Goal: Transaction & Acquisition: Book appointment/travel/reservation

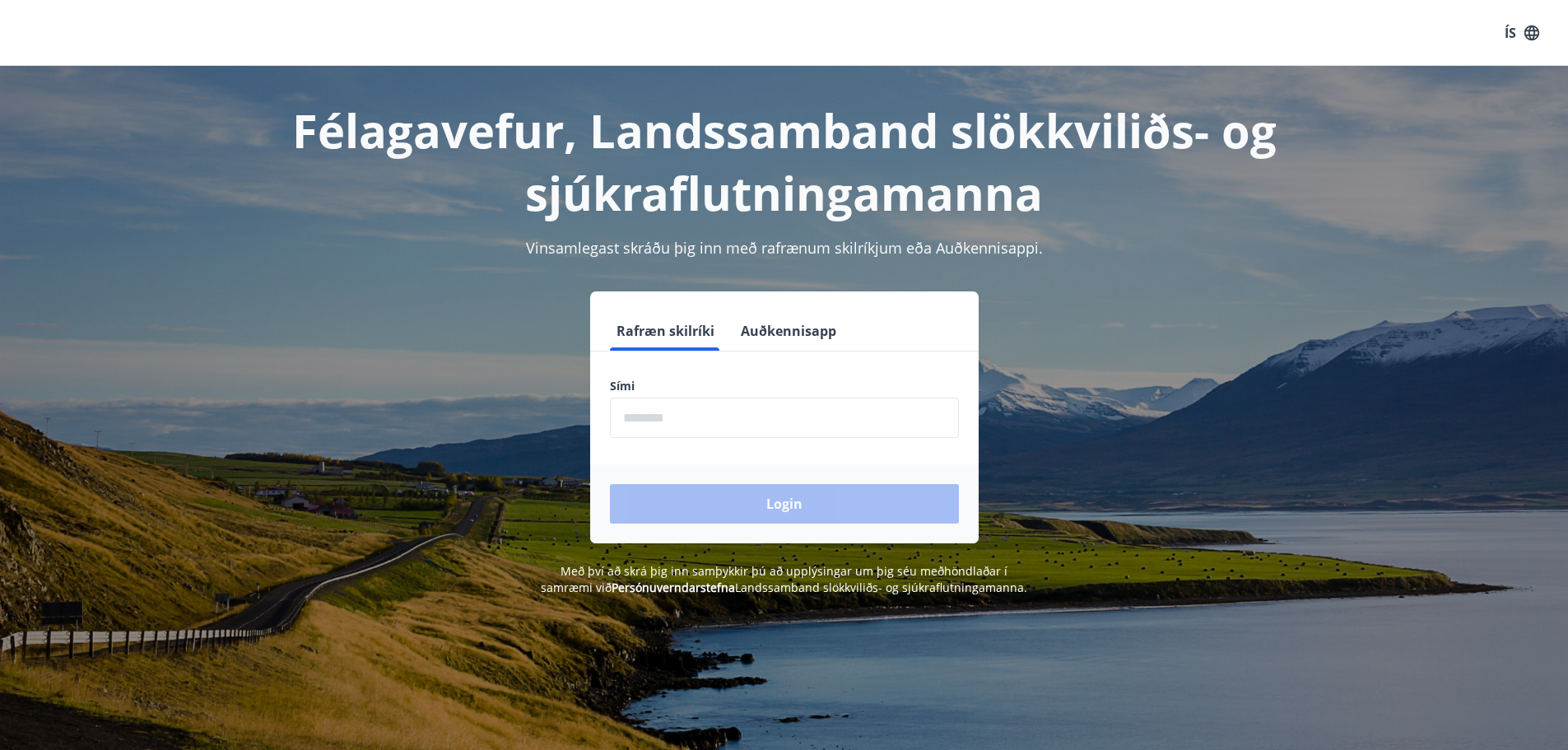
click at [665, 410] on input "phone" at bounding box center [784, 417] width 349 height 40
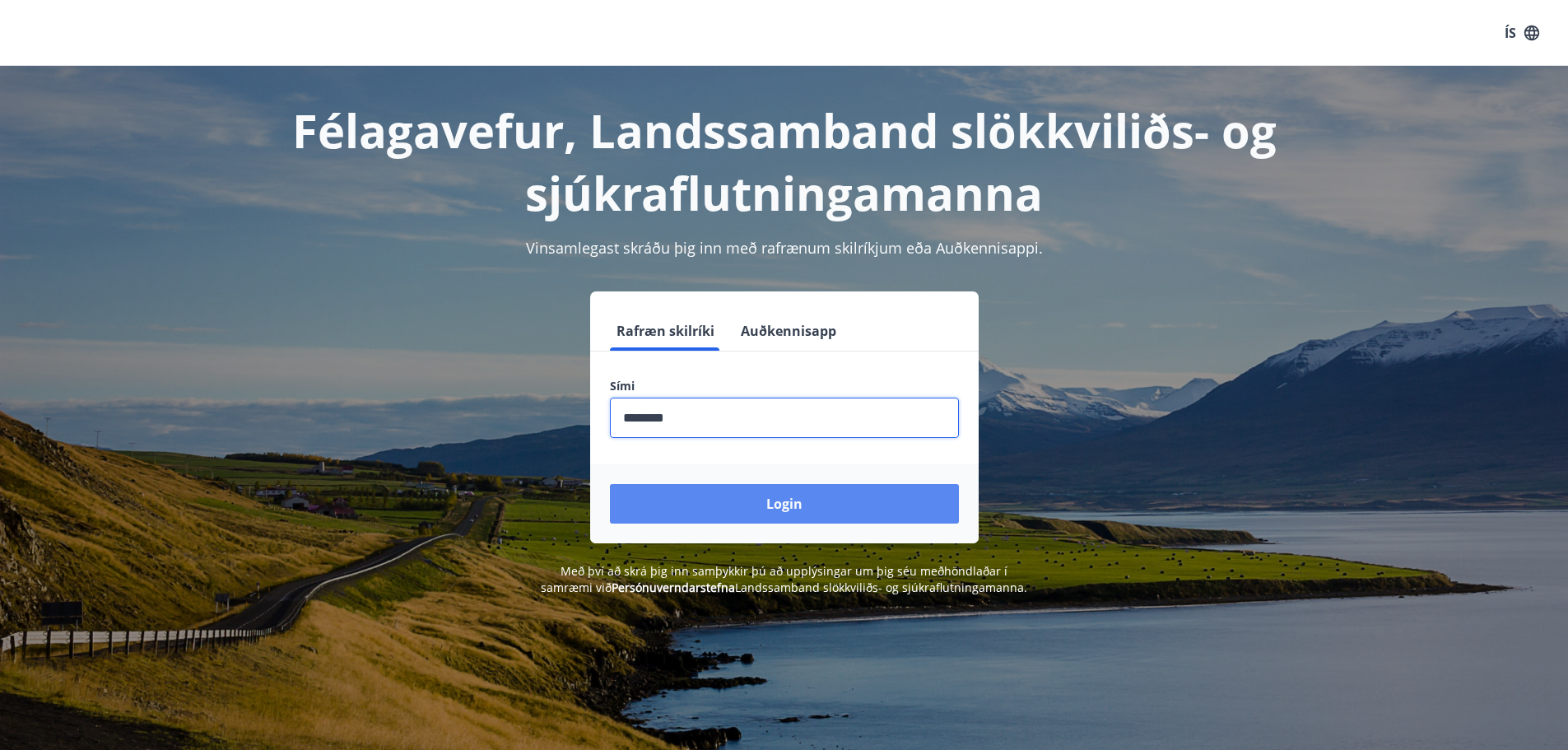
type input "********"
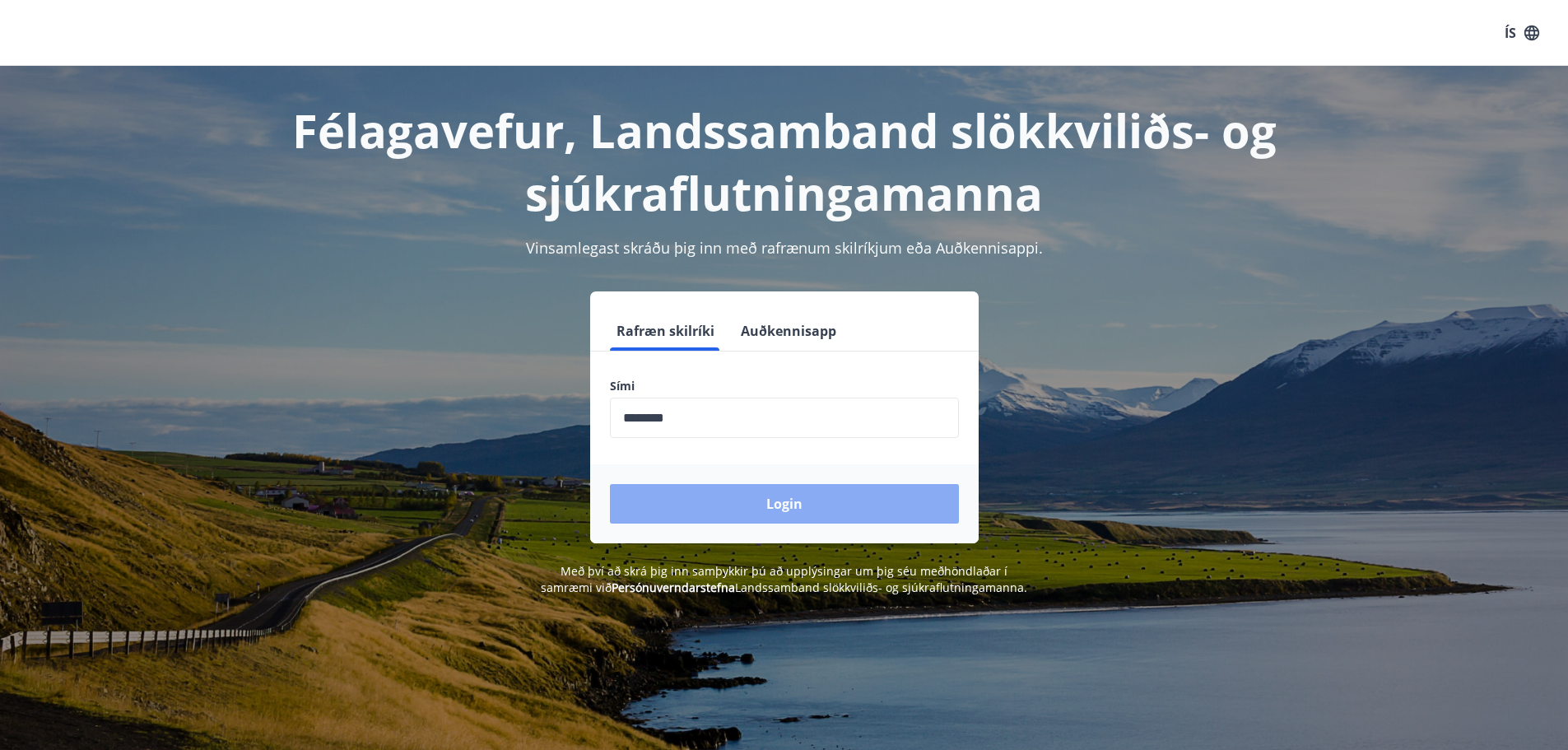
click at [774, 505] on button "Login" at bounding box center [784, 503] width 349 height 39
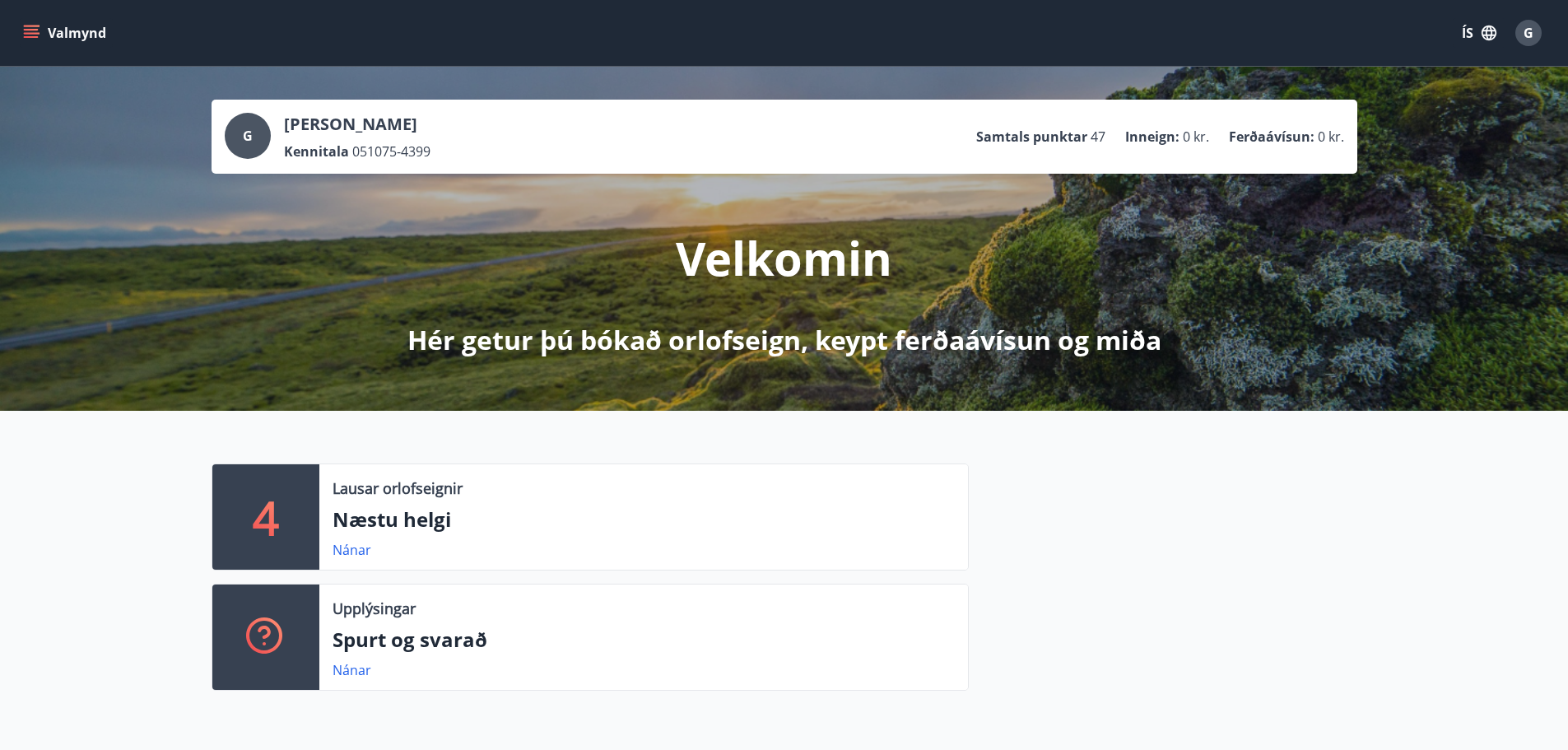
click at [34, 26] on icon "menu" at bounding box center [33, 27] width 18 height 2
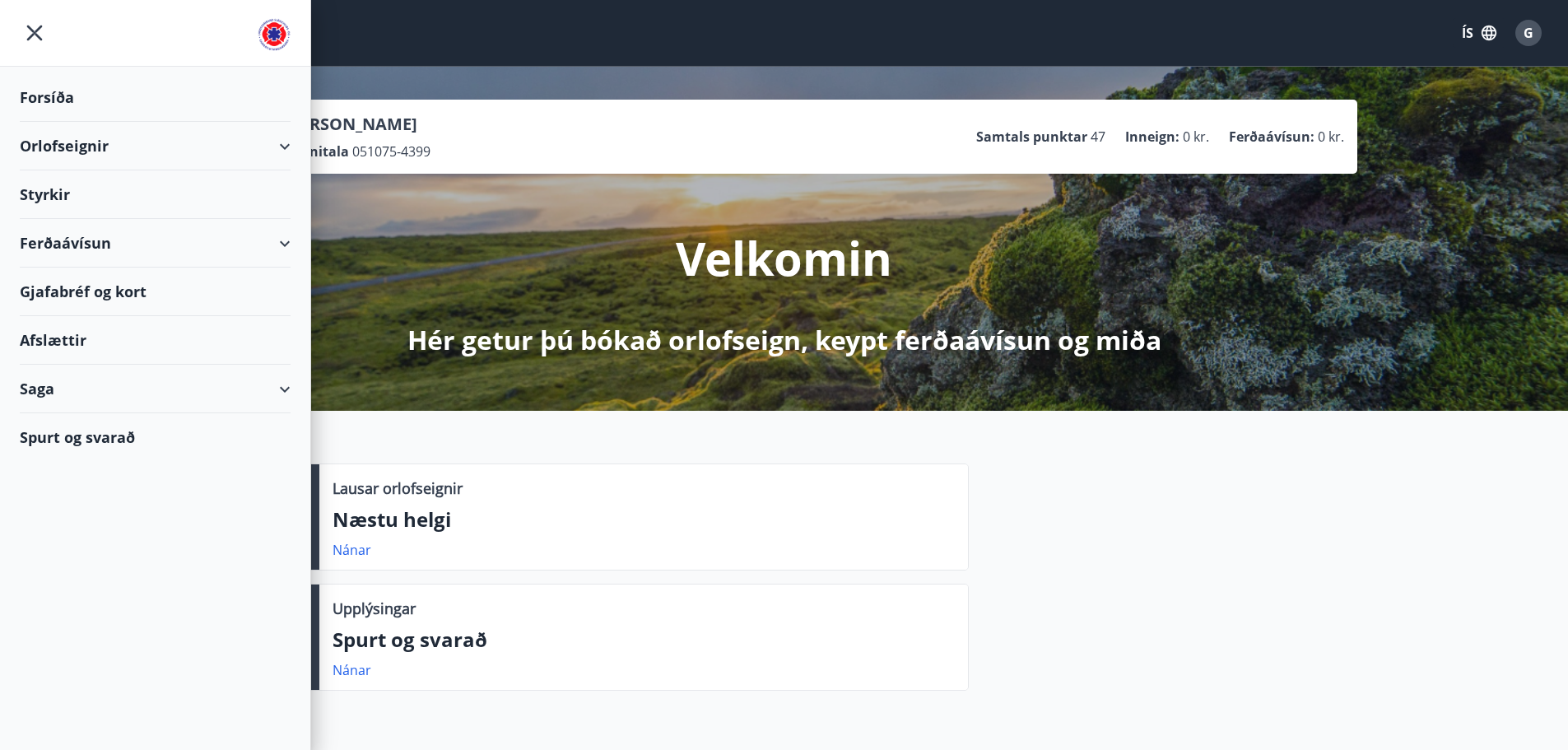
click at [284, 141] on div "Orlofseignir" at bounding box center [155, 146] width 271 height 49
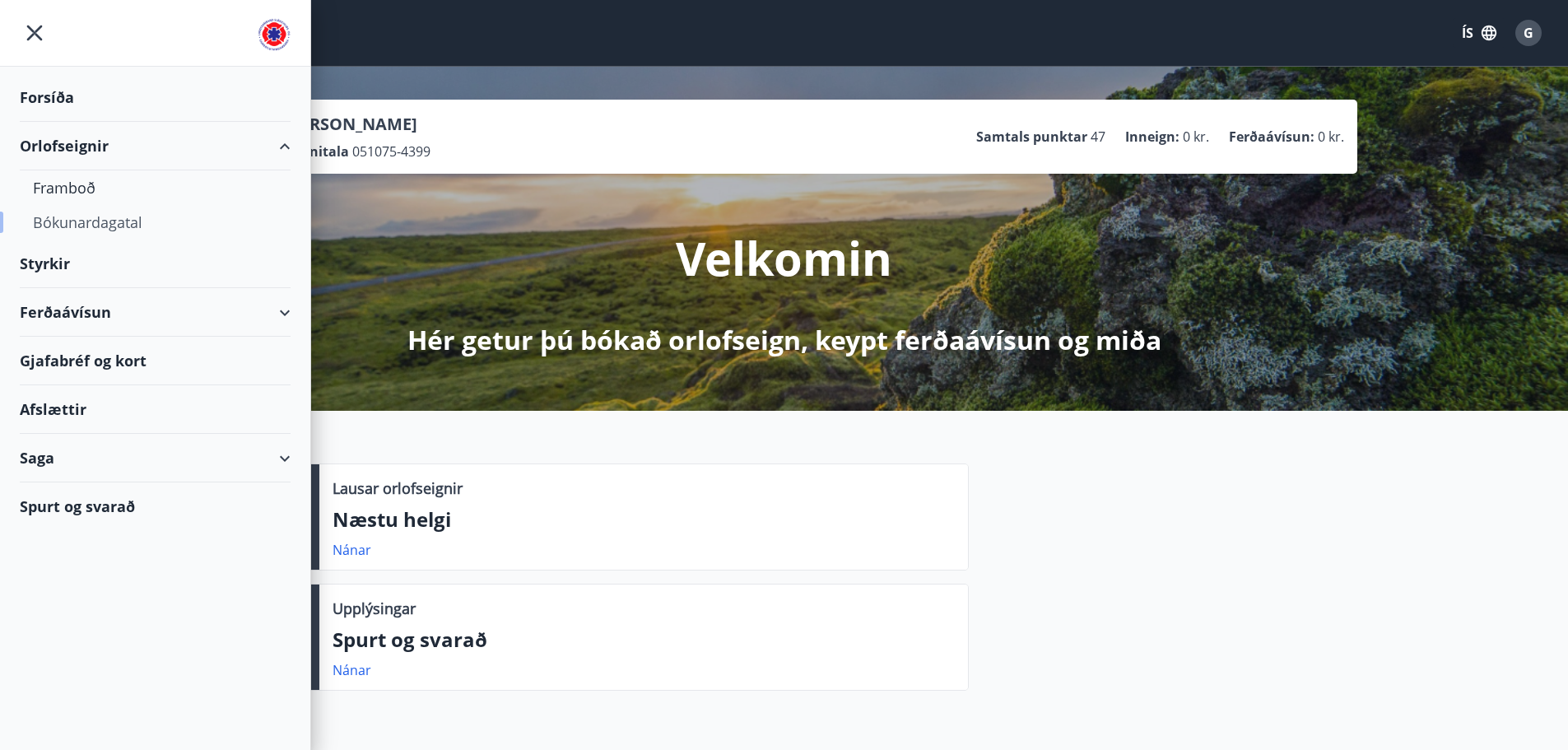
click at [118, 217] on div "Bókunardagatal" at bounding box center [154, 222] width 244 height 34
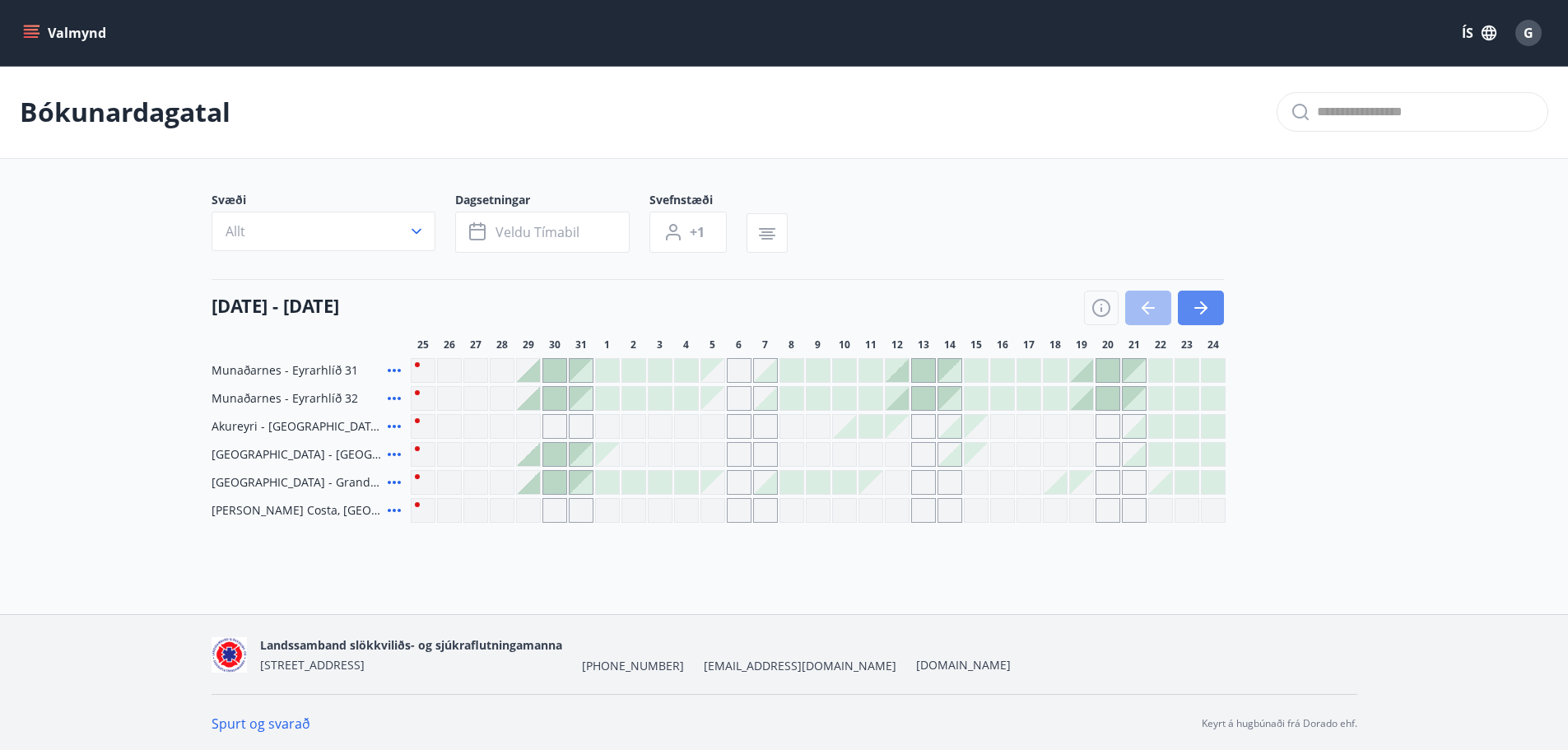
click at [1210, 312] on icon "button" at bounding box center [1201, 307] width 20 height 20
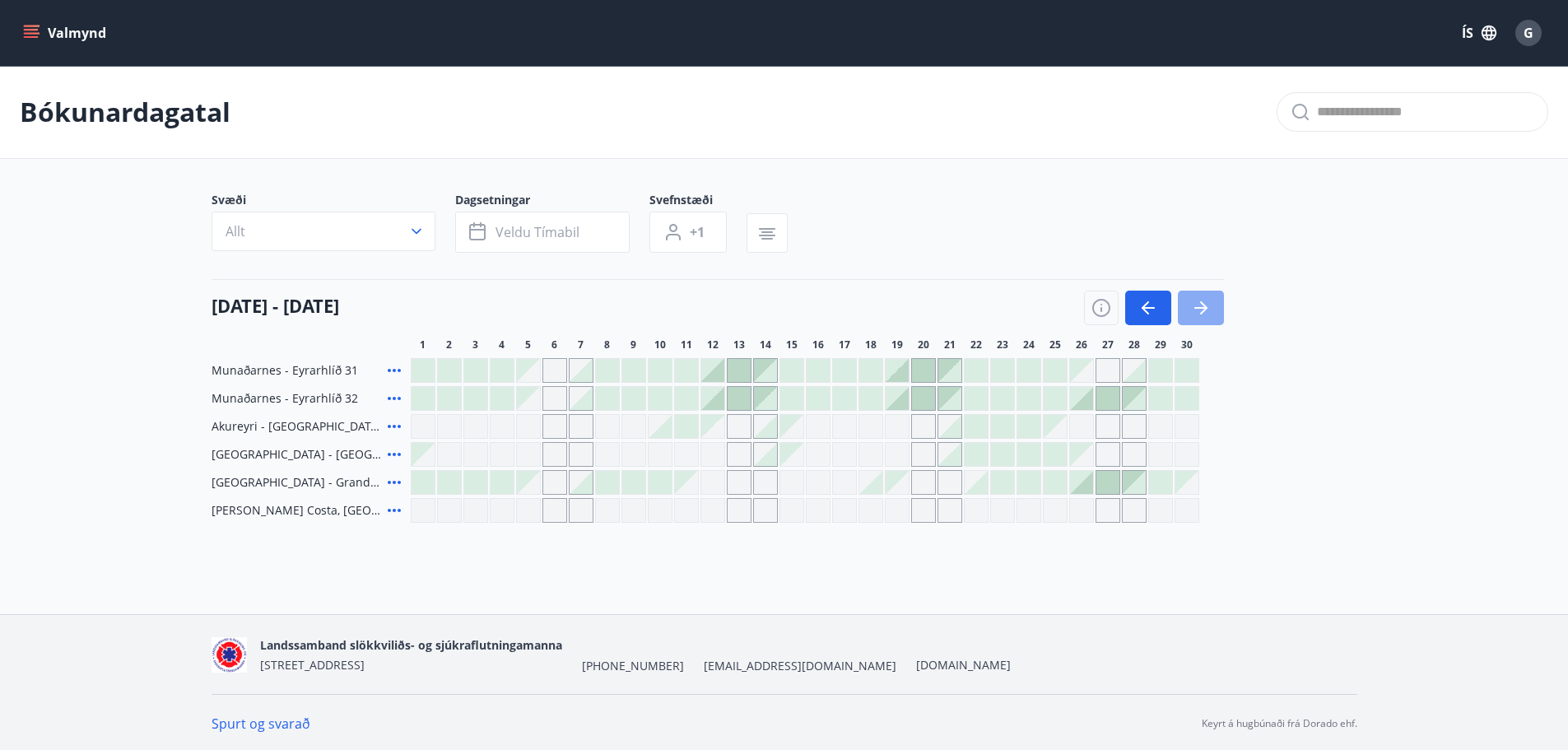
click at [1210, 312] on icon "button" at bounding box center [1201, 307] width 20 height 20
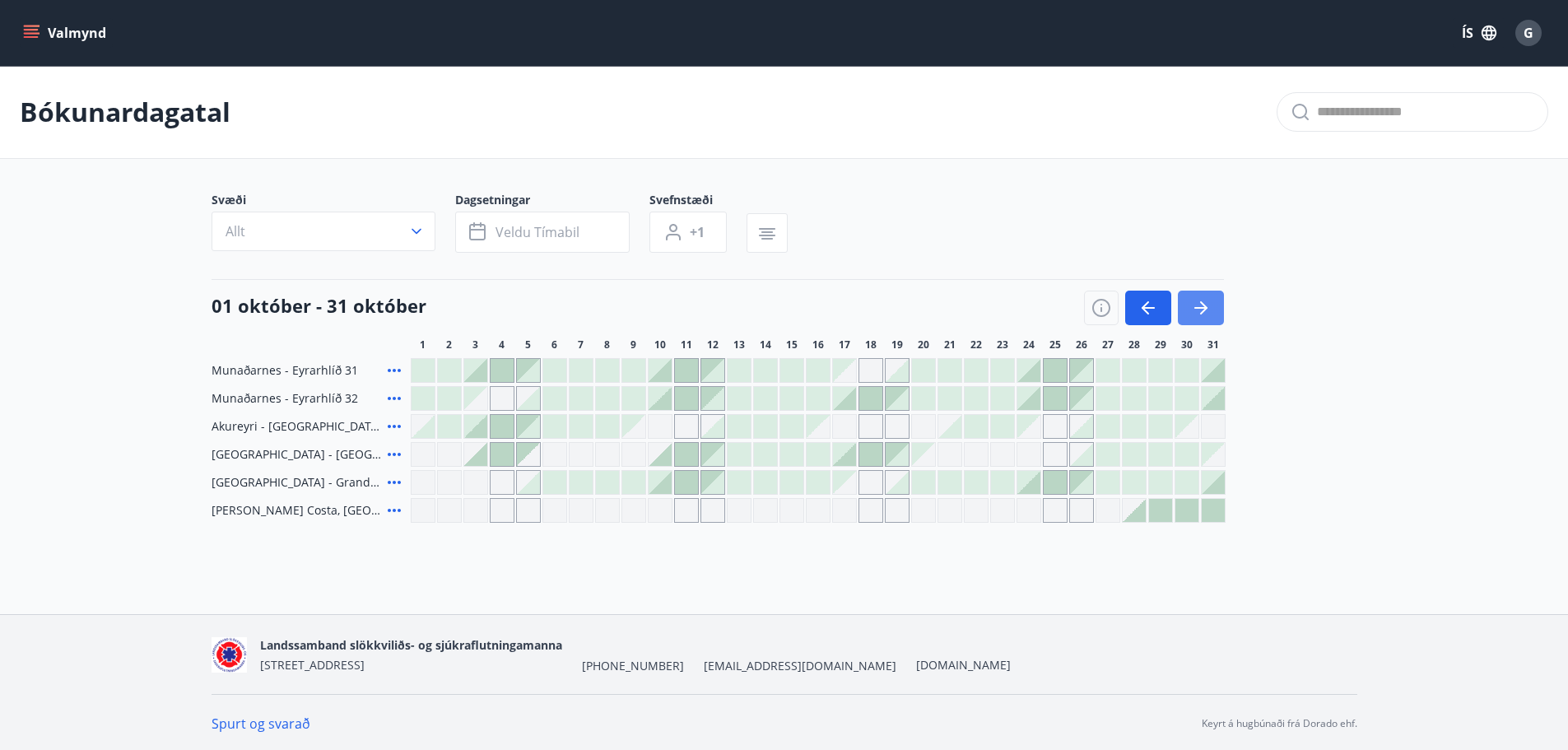
click at [1210, 312] on icon "button" at bounding box center [1201, 307] width 20 height 20
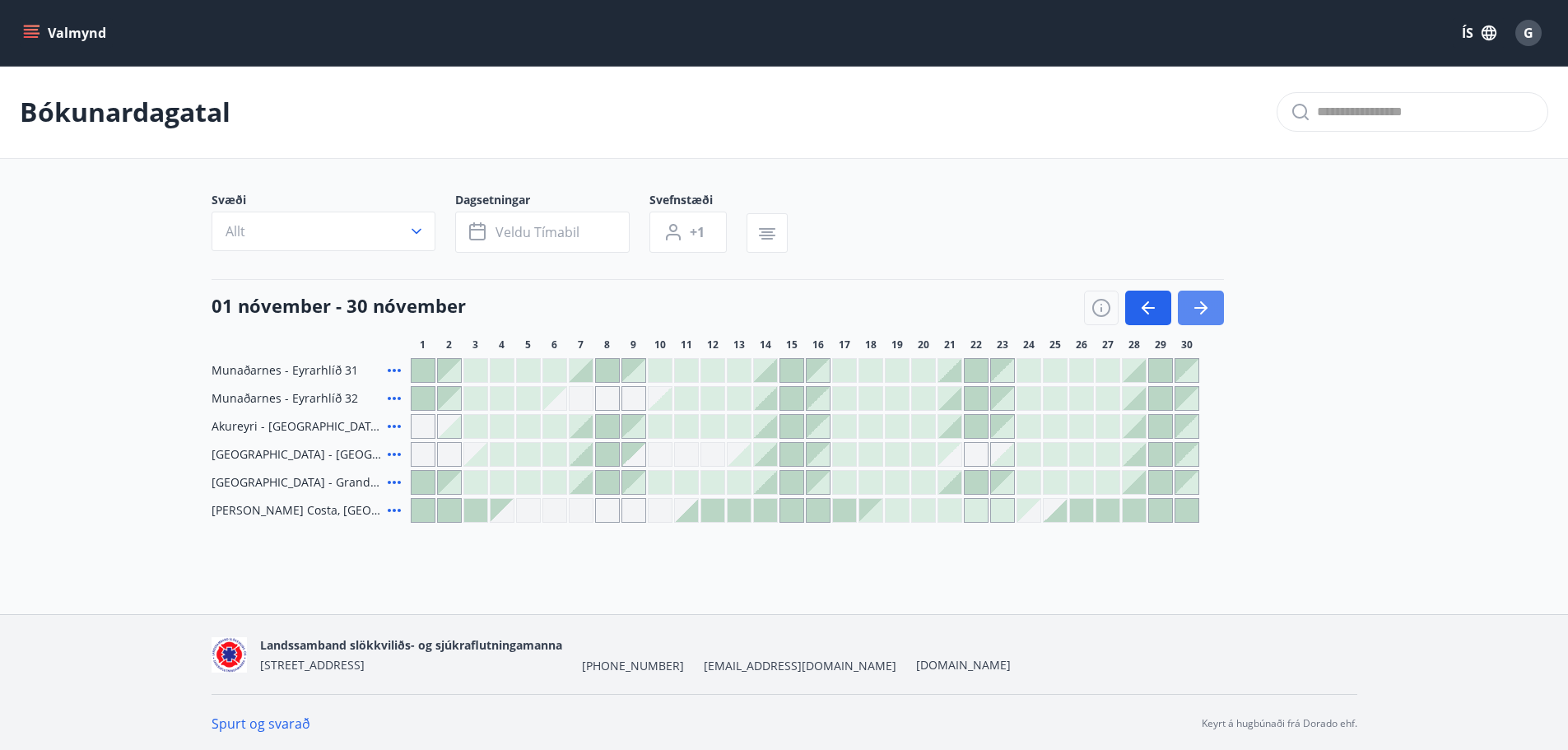
click at [1210, 312] on icon "button" at bounding box center [1201, 307] width 20 height 20
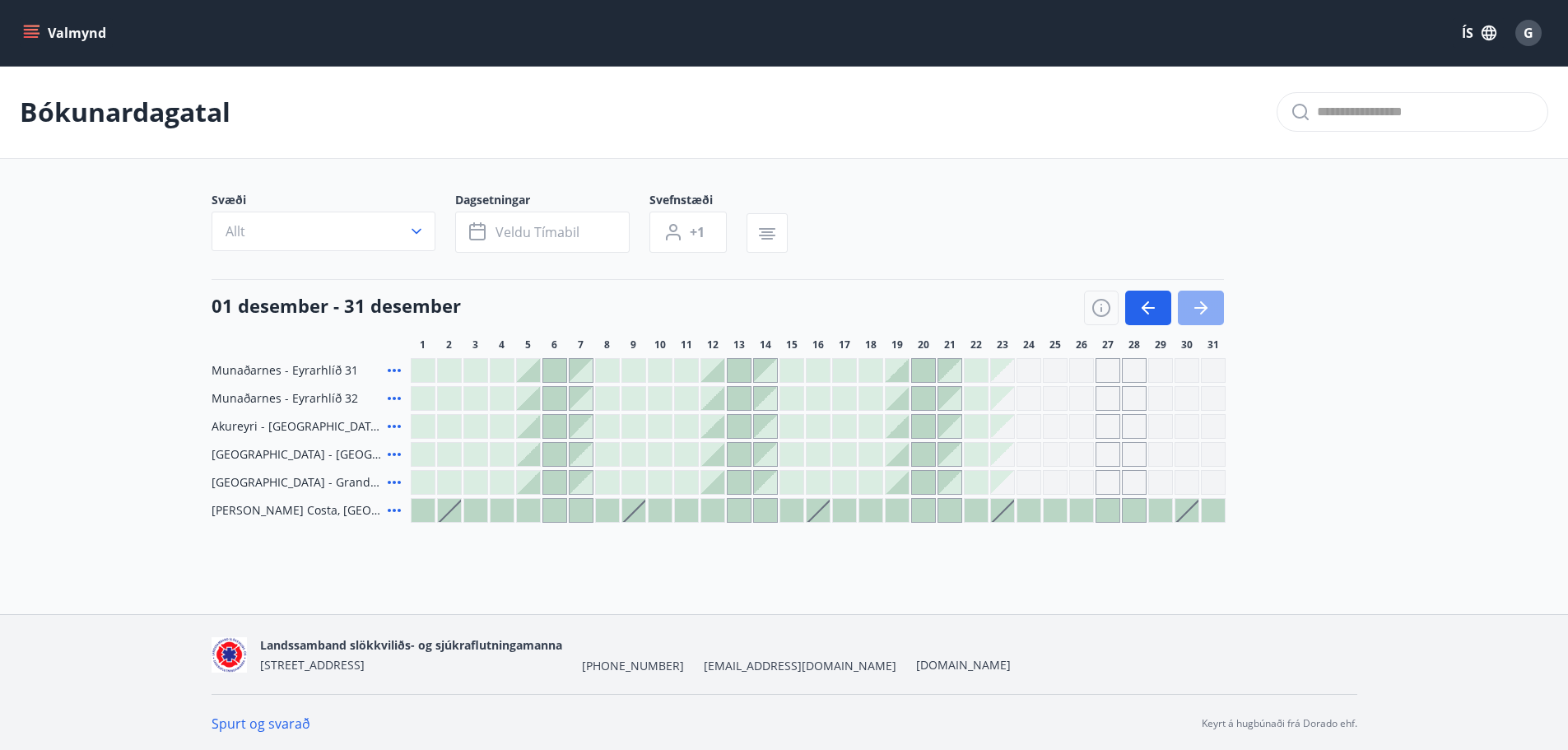
click at [1210, 312] on icon "button" at bounding box center [1201, 307] width 20 height 20
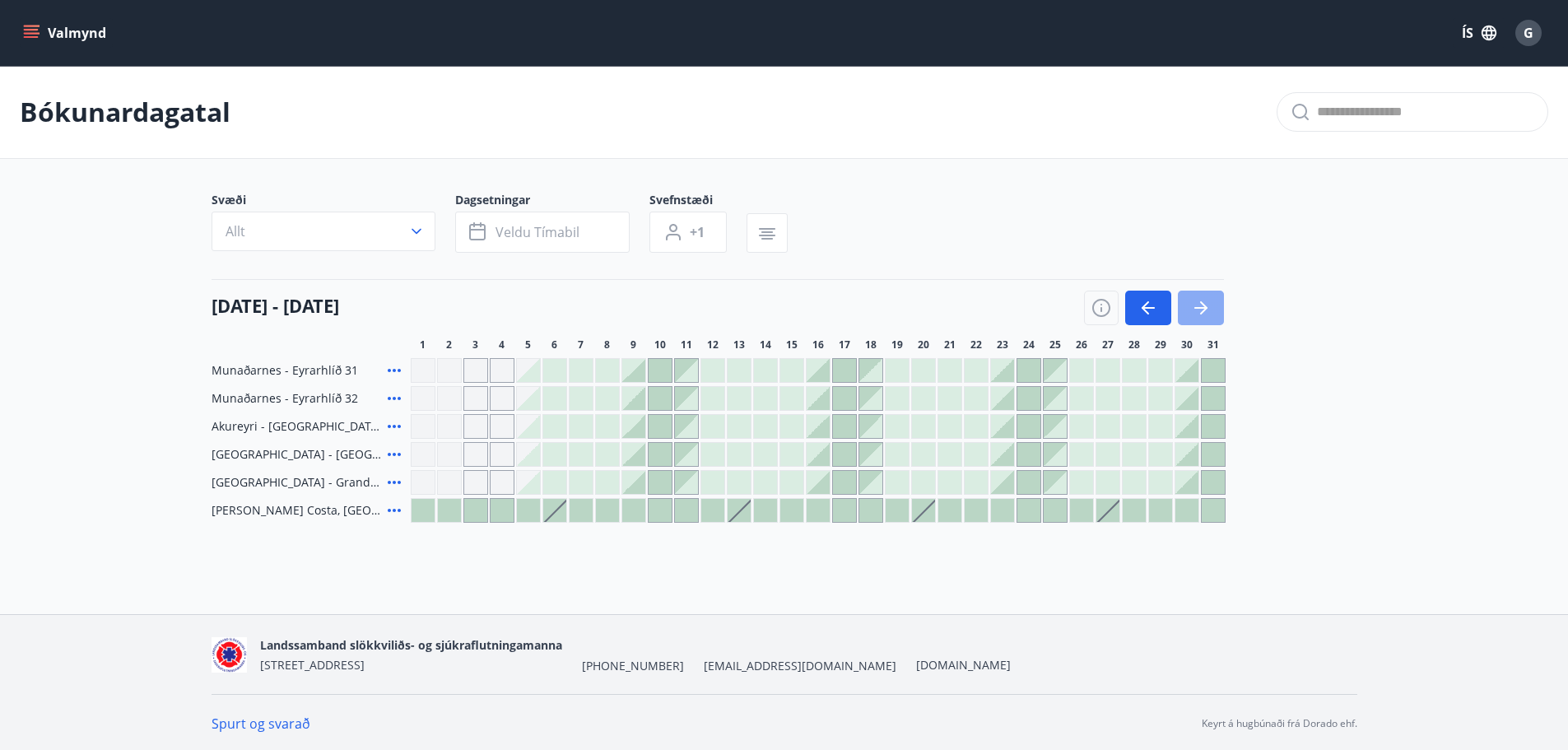
click at [1210, 312] on icon "button" at bounding box center [1201, 307] width 20 height 20
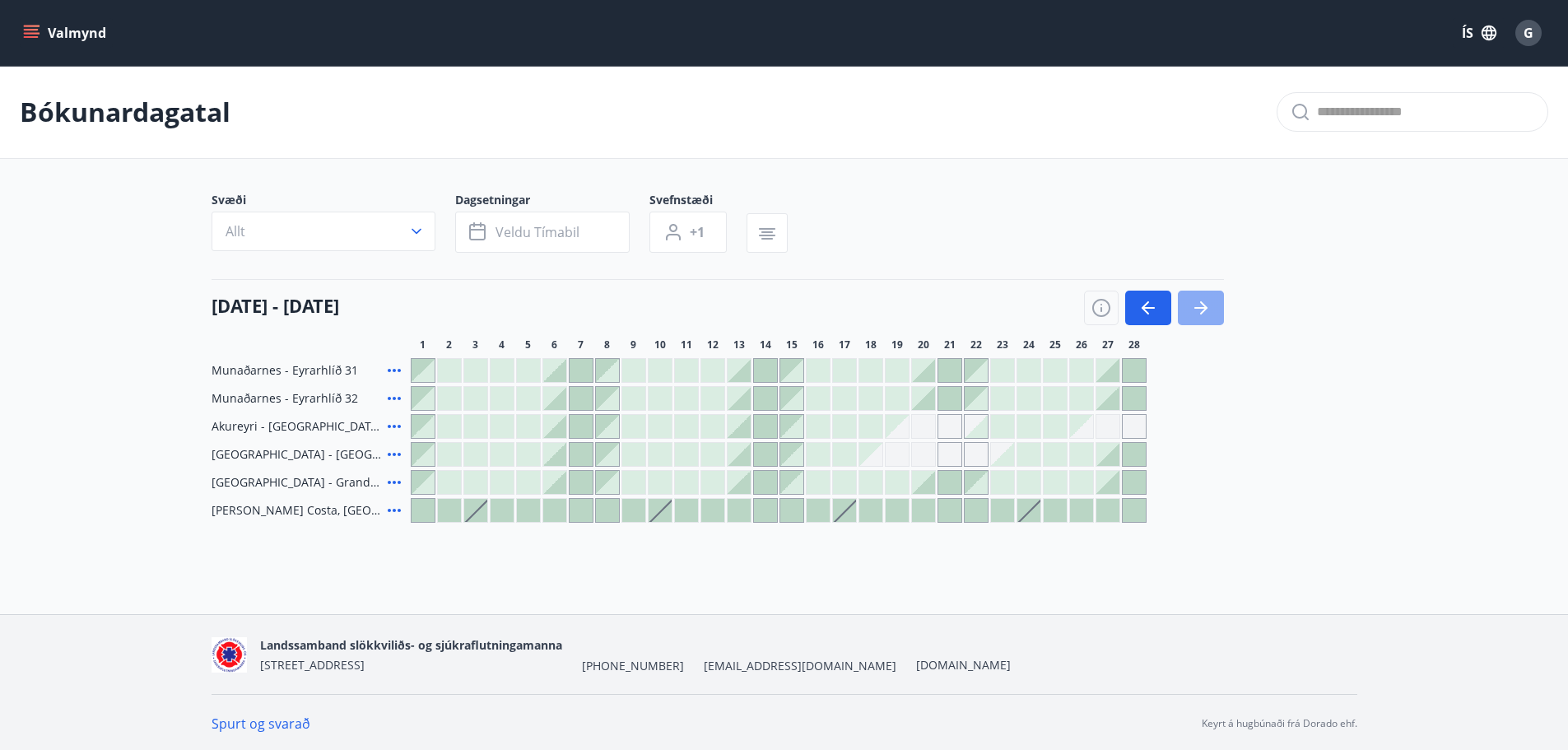
click at [1210, 312] on icon "button" at bounding box center [1201, 307] width 20 height 20
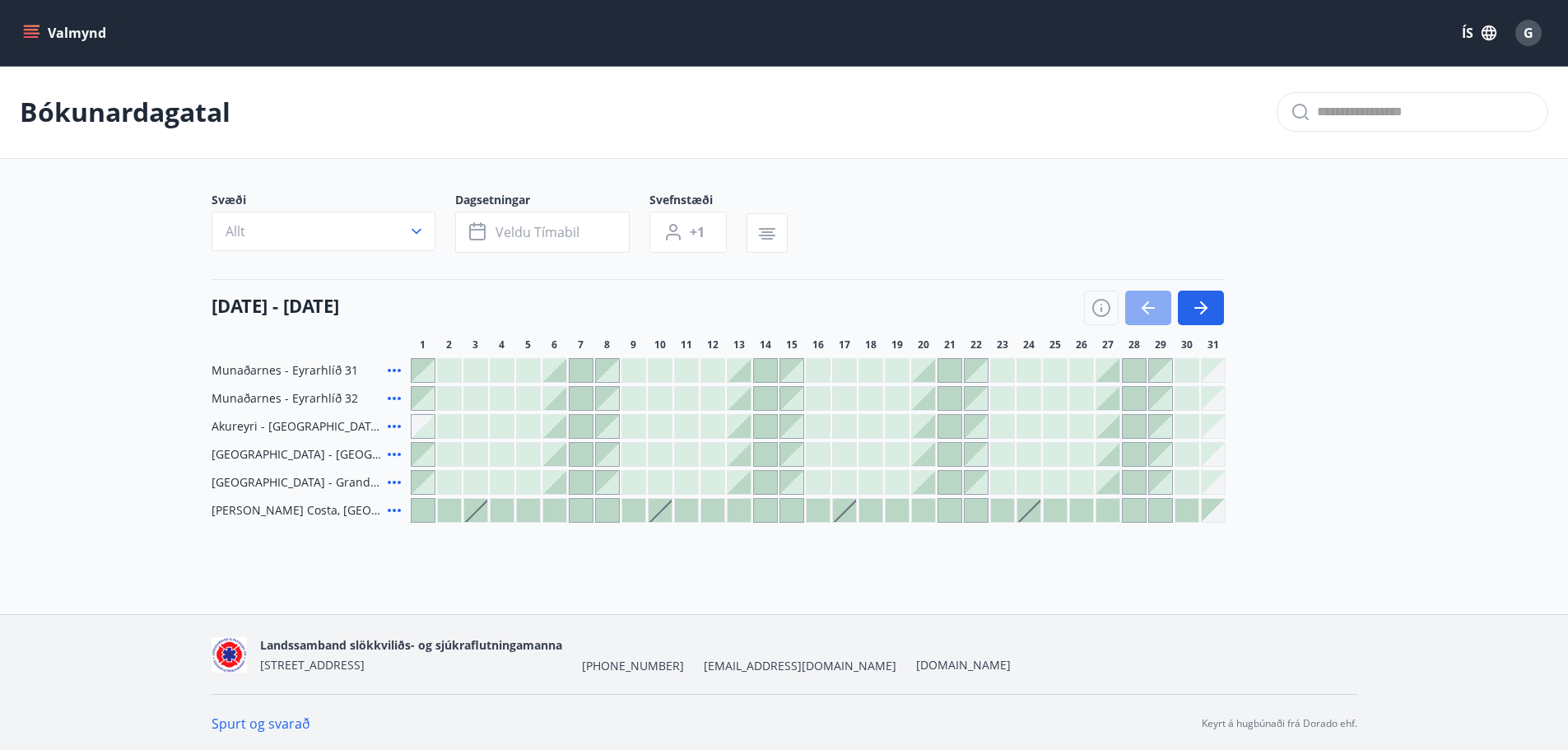
click at [1159, 313] on button "button" at bounding box center [1148, 307] width 46 height 34
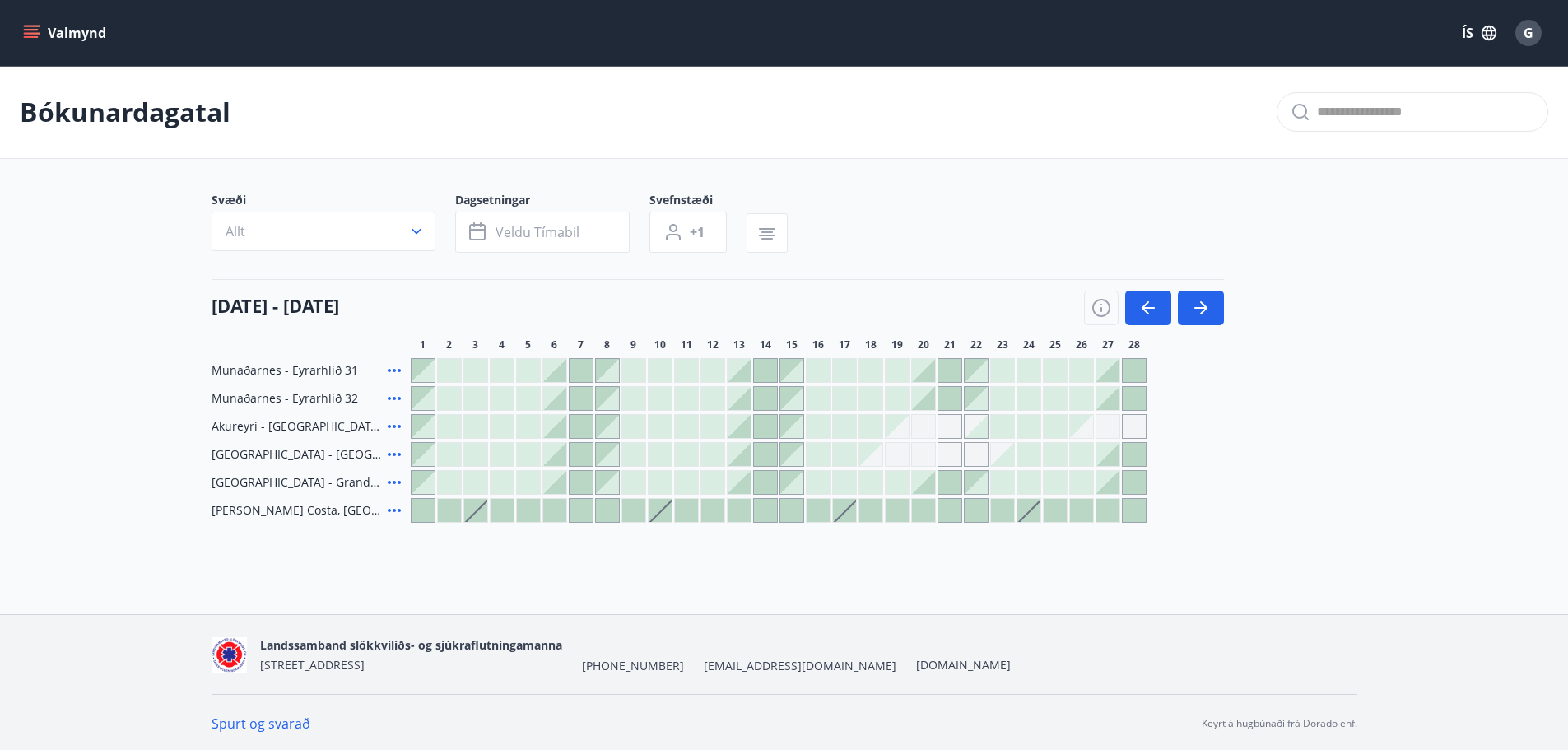
click at [557, 424] on div at bounding box center [554, 426] width 23 height 23
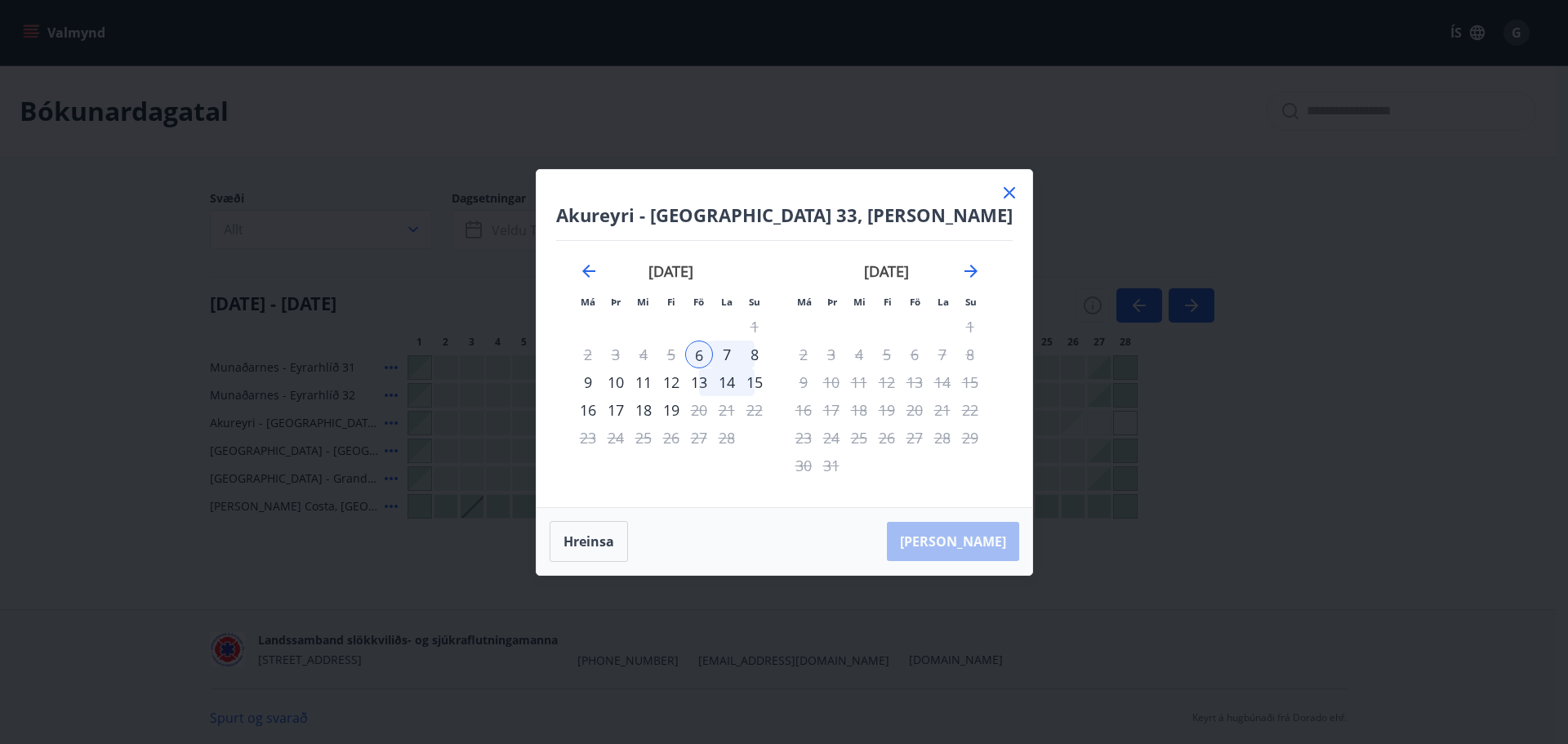
click at [758, 355] on div "8" at bounding box center [754, 354] width 28 height 28
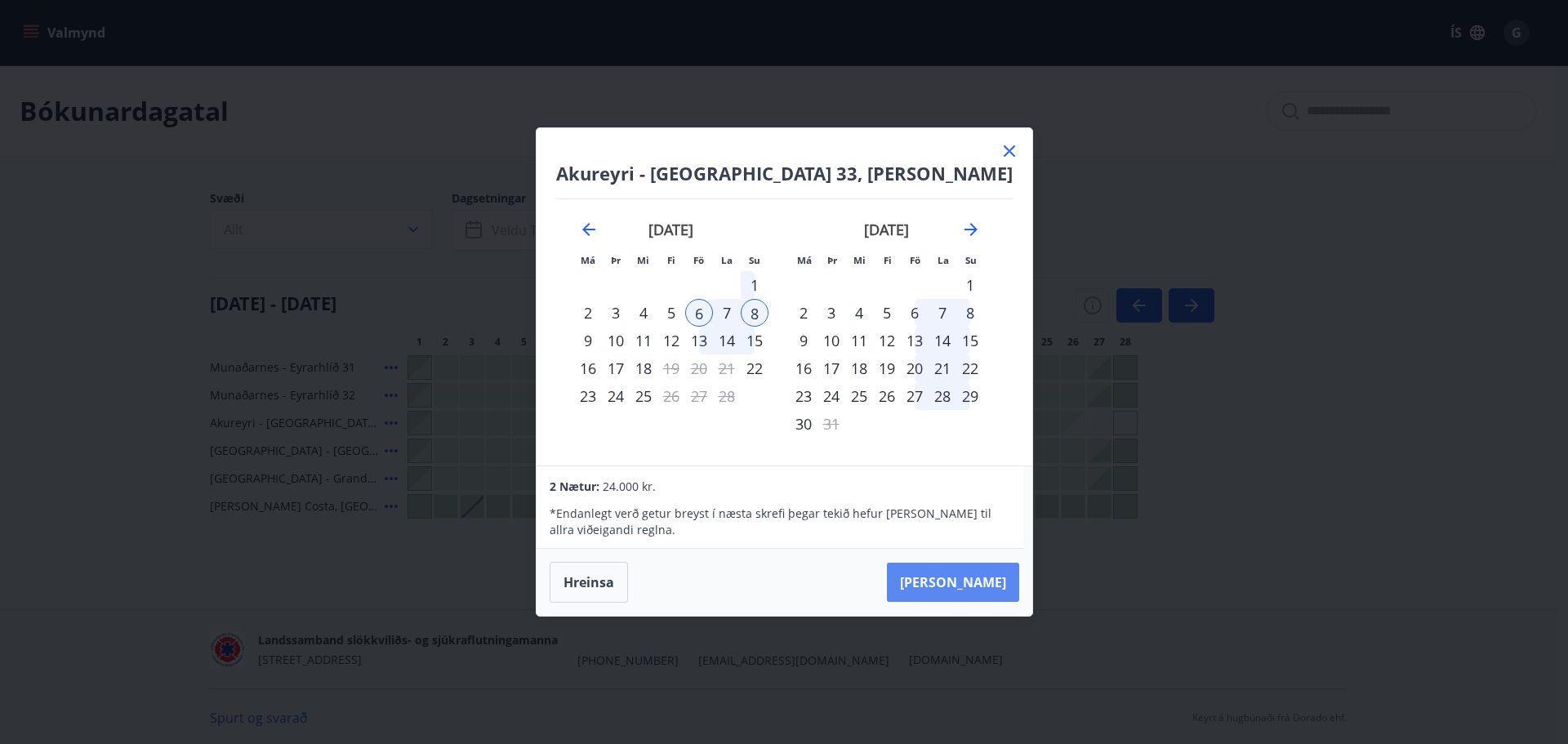
click at [968, 585] on button "Taka Frá" at bounding box center [953, 582] width 133 height 39
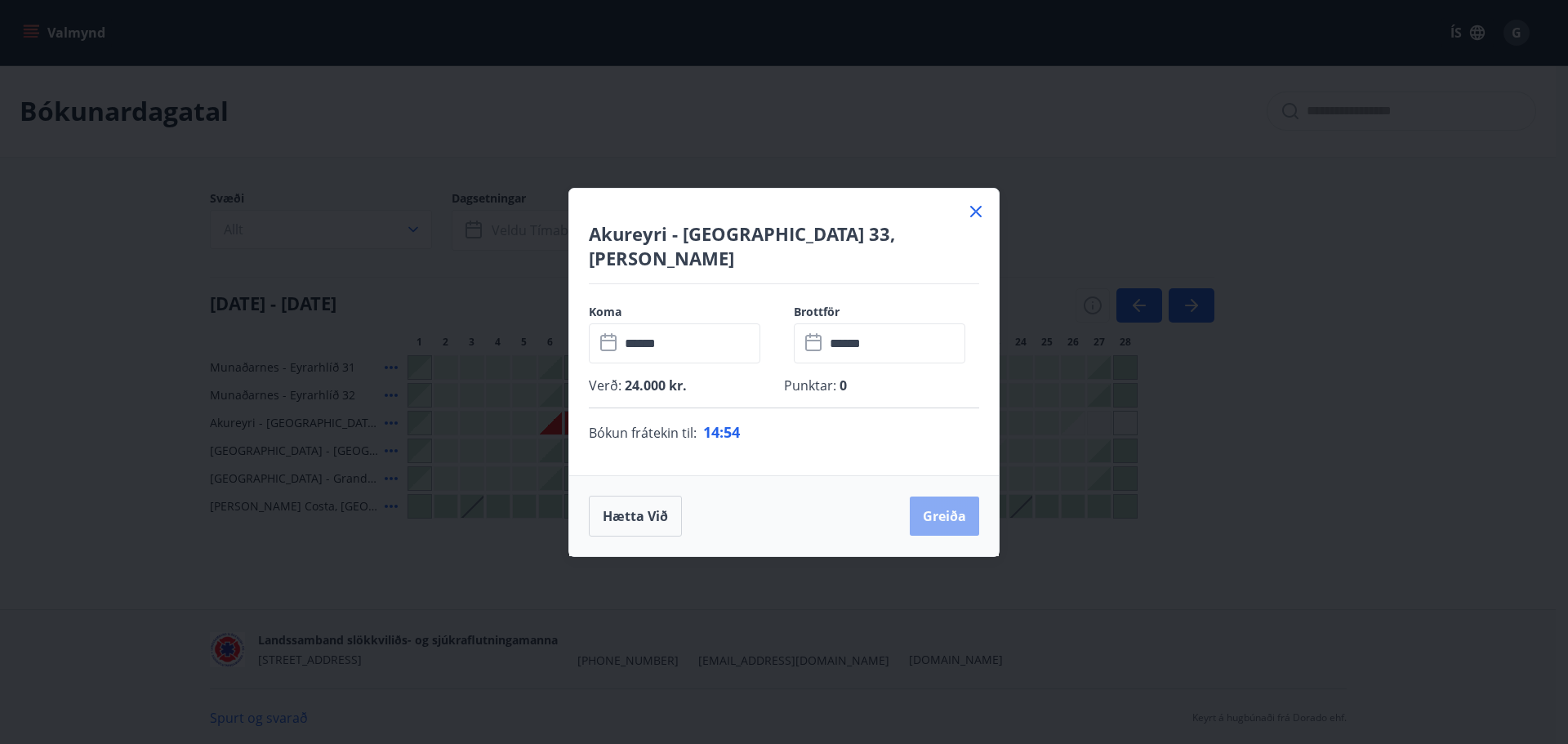
click at [938, 511] on button "Greiða" at bounding box center [945, 516] width 70 height 39
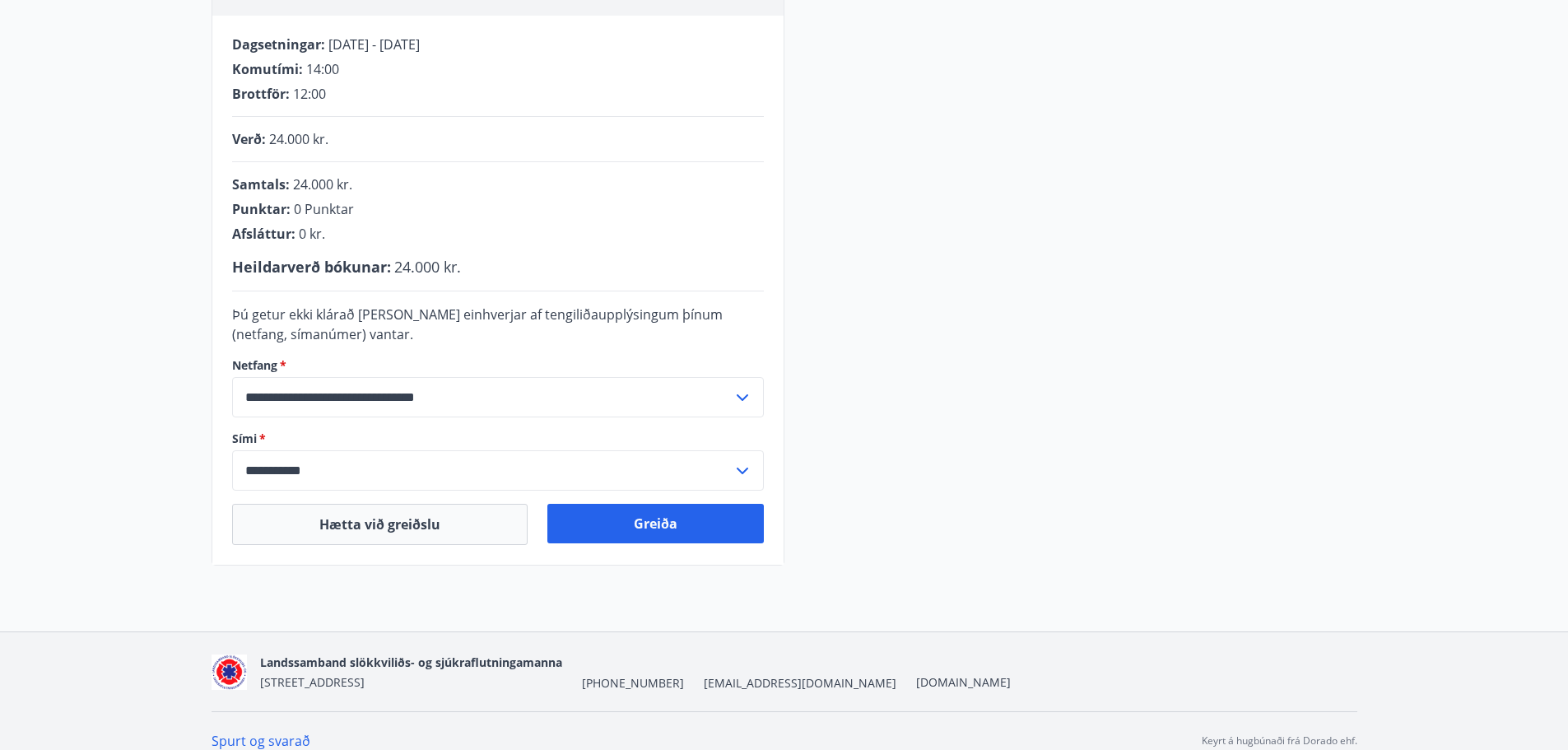
scroll to position [329, 0]
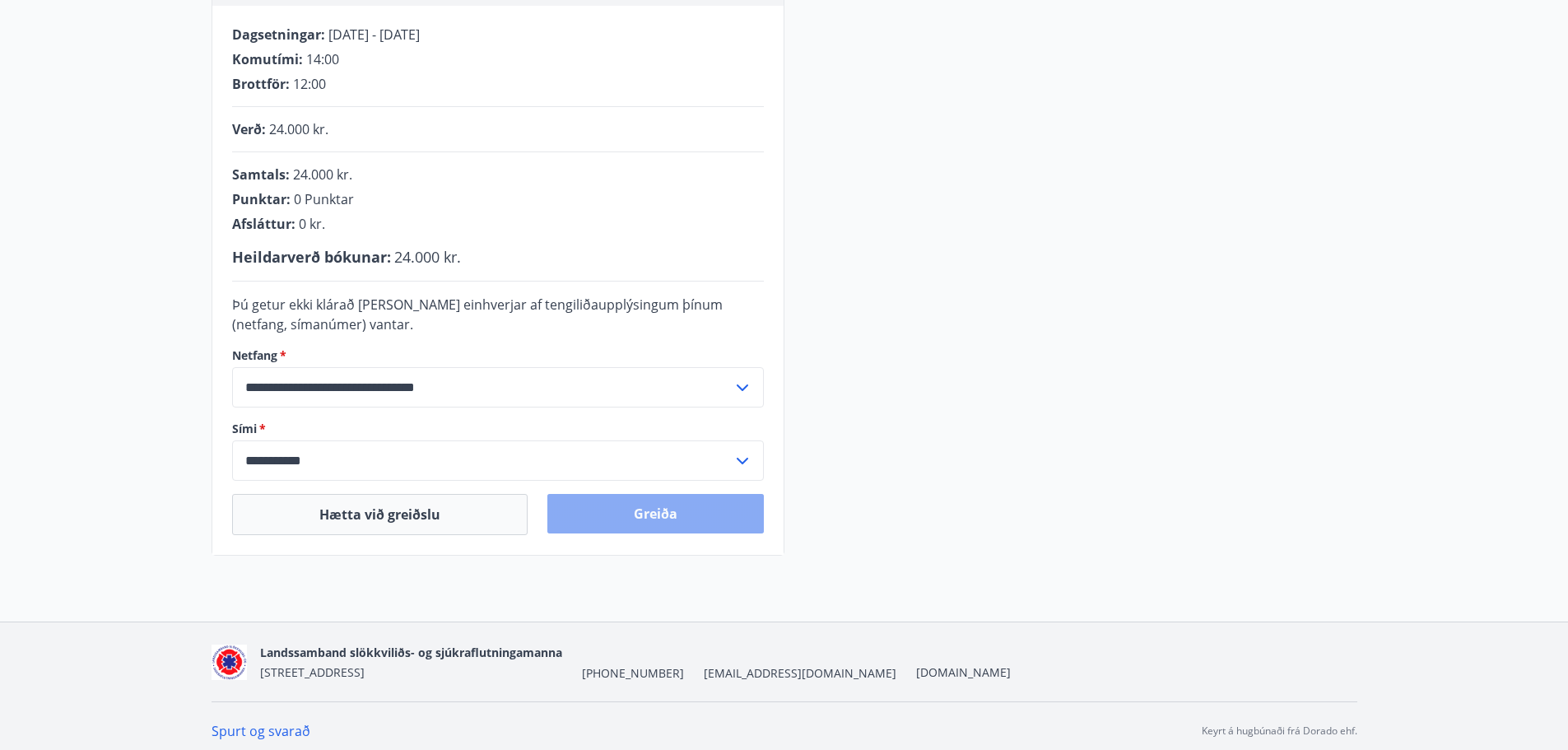
click at [631, 505] on button "Greiða" at bounding box center [655, 514] width 217 height 39
